Goal: Navigation & Orientation: Find specific page/section

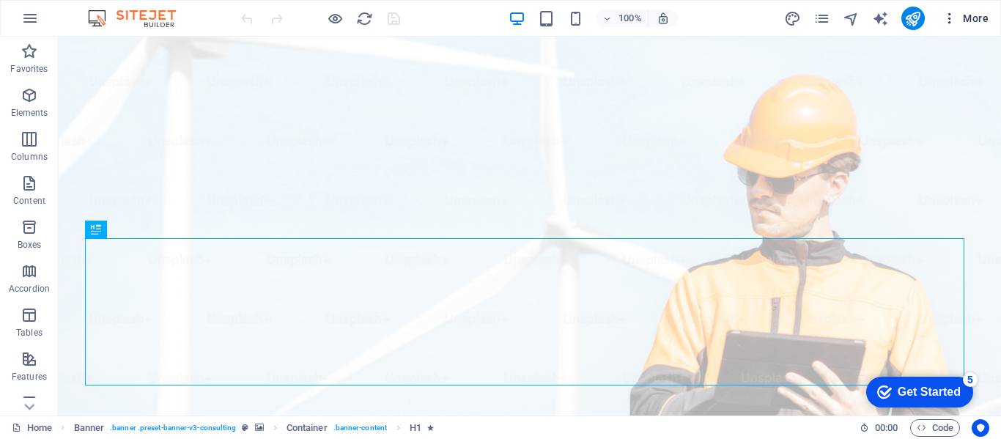
click at [945, 21] on icon "button" at bounding box center [950, 18] width 15 height 15
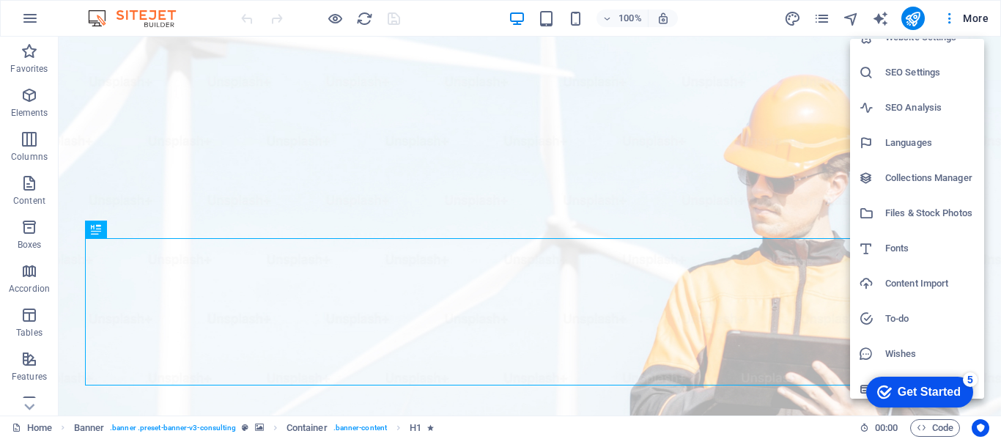
scroll to position [27, 0]
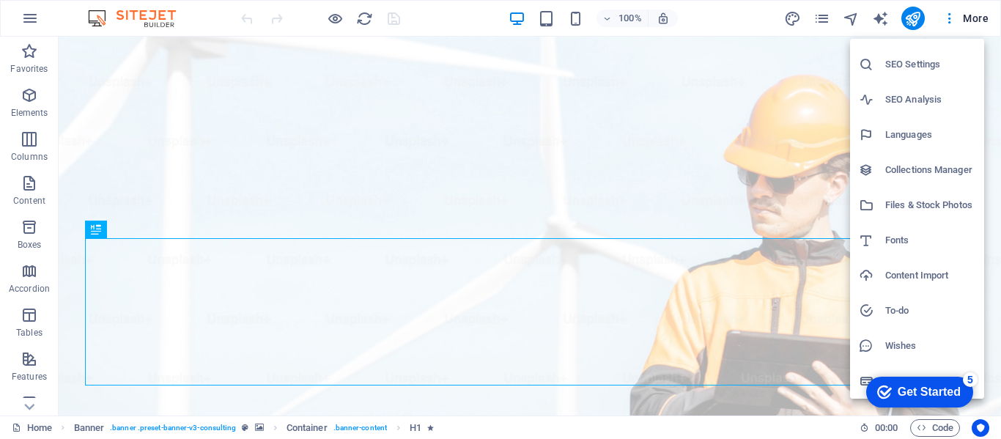
click at [963, 22] on div at bounding box center [500, 219] width 1001 height 439
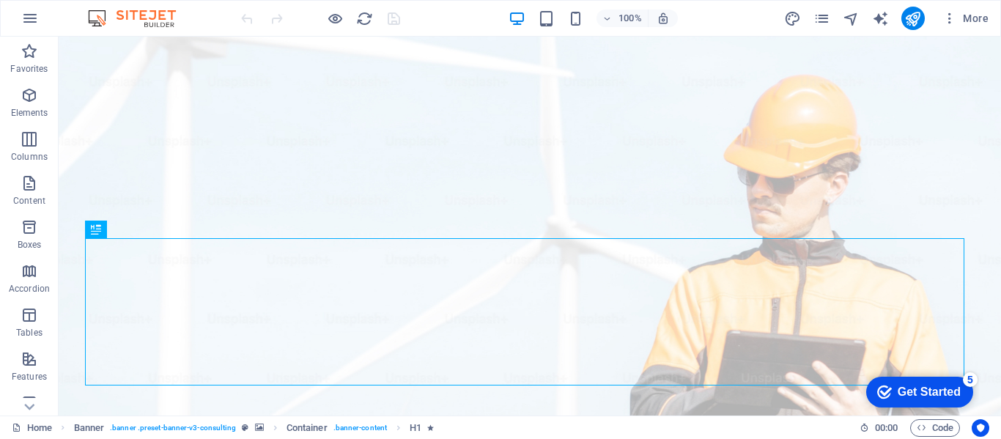
click at [973, 17] on span "More" at bounding box center [966, 18] width 46 height 15
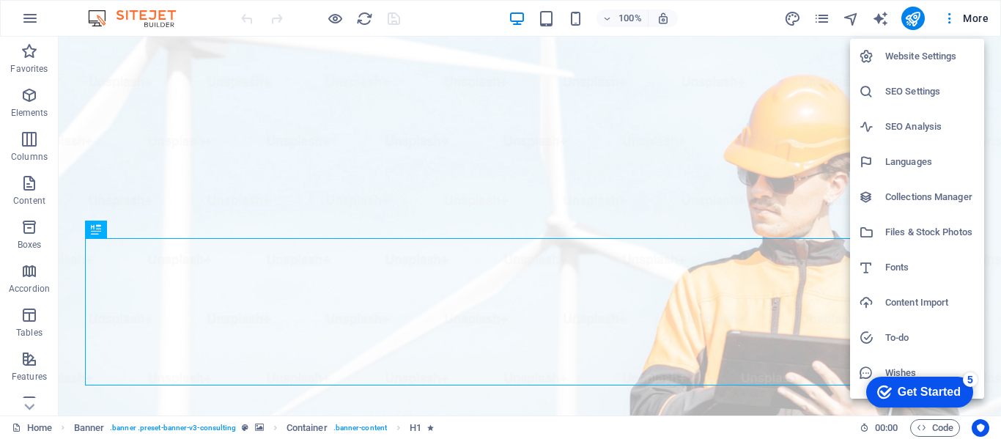
click at [973, 17] on div at bounding box center [500, 219] width 1001 height 439
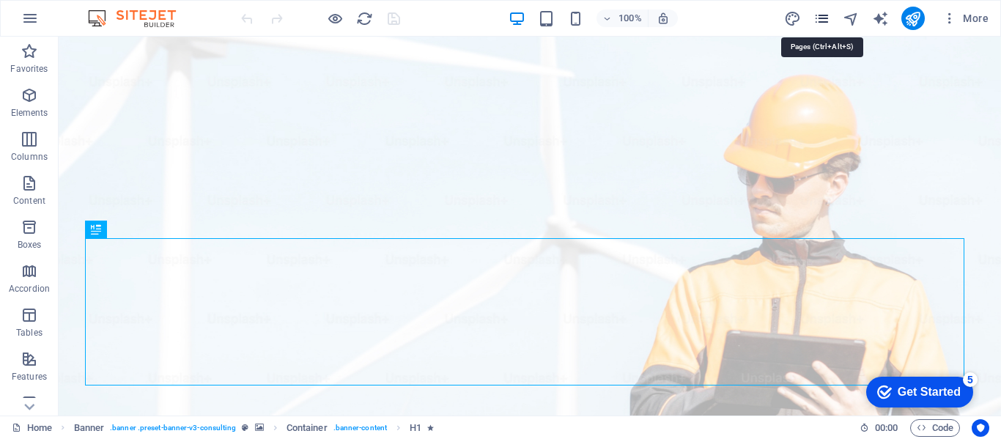
click at [822, 16] on icon "pages" at bounding box center [822, 18] width 17 height 17
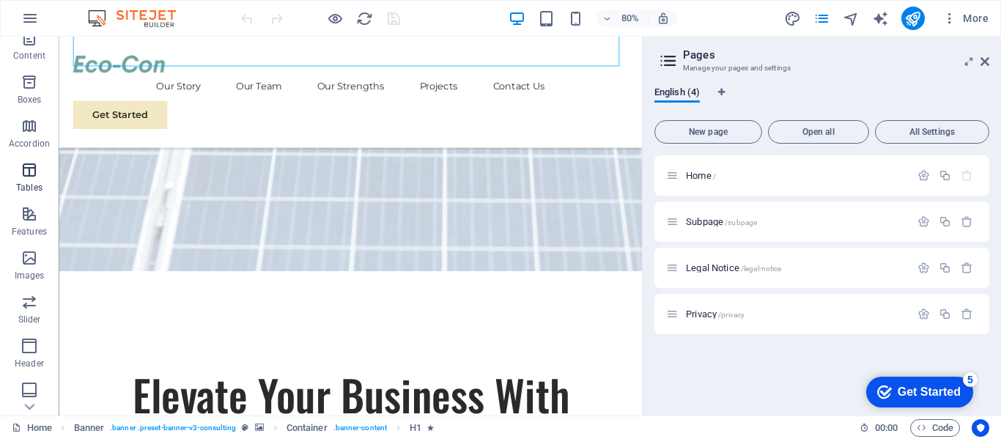
scroll to position [220, 0]
click at [18, 20] on button "button" at bounding box center [29, 18] width 35 height 35
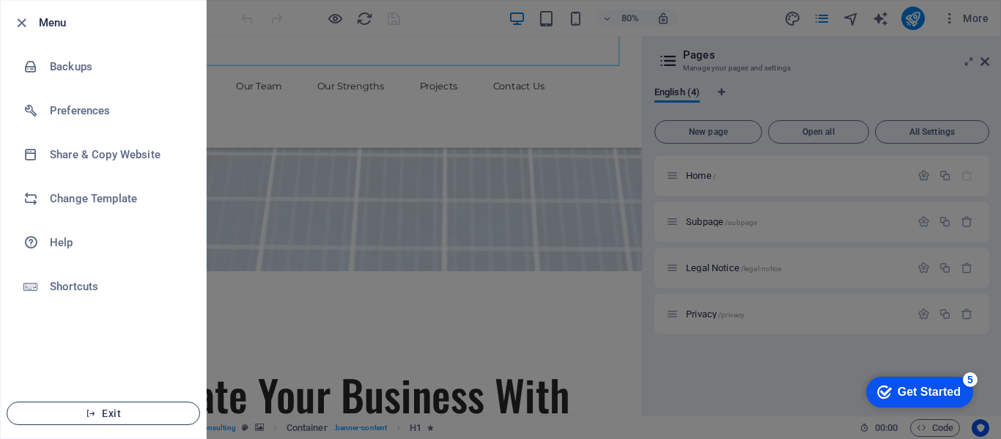
click at [116, 410] on span "Exit" at bounding box center [103, 414] width 169 height 12
